Goal: Task Accomplishment & Management: Use online tool/utility

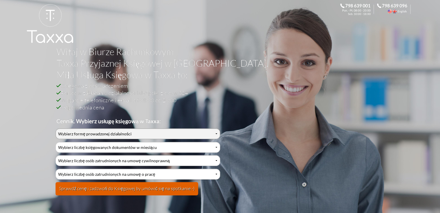
click at [145, 129] on select "Wybierz formę prowadzonej działalności Działalność jednoosobowa Działalność jed…" at bounding box center [138, 134] width 164 height 11
select select "0"
click at [56, 129] on select "Wybierz formę prowadzonej działalności Działalność jednoosobowa Działalność jed…" at bounding box center [138, 134] width 164 height 11
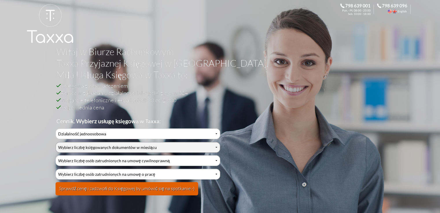
click at [96, 149] on select "Wybierz liczbę księgowanych dokumentów w miesiącu 0-1 2-3 4-5 6-10 11-20 21-30 …" at bounding box center [138, 147] width 164 height 11
select select "7"
click at [56, 142] on select "Wybierz liczbę księgowanych dokumentów w miesiącu 0-1 2-3 4-5 6-10 11-20 21-30 …" at bounding box center [138, 147] width 164 height 11
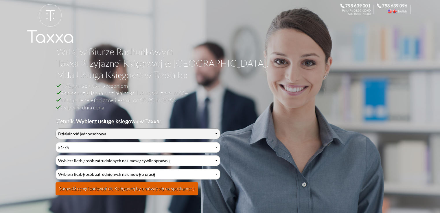
click at [94, 133] on select "Wybierz formę prowadzonej działalności Działalność jednoosobowa Działalność jed…" at bounding box center [138, 134] width 164 height 11
select select "2"
click at [56, 129] on select "Wybierz formę prowadzonej działalności Działalność jednoosobowa Działalność jed…" at bounding box center [138, 134] width 164 height 11
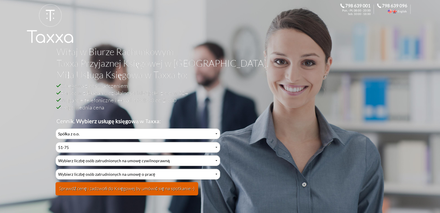
click at [91, 191] on button "Sprawdź cenę i zadzwoń do Księgowej by umówić się na spotkanie:-)" at bounding box center [127, 188] width 143 height 13
